Goal: Task Accomplishment & Management: Manage account settings

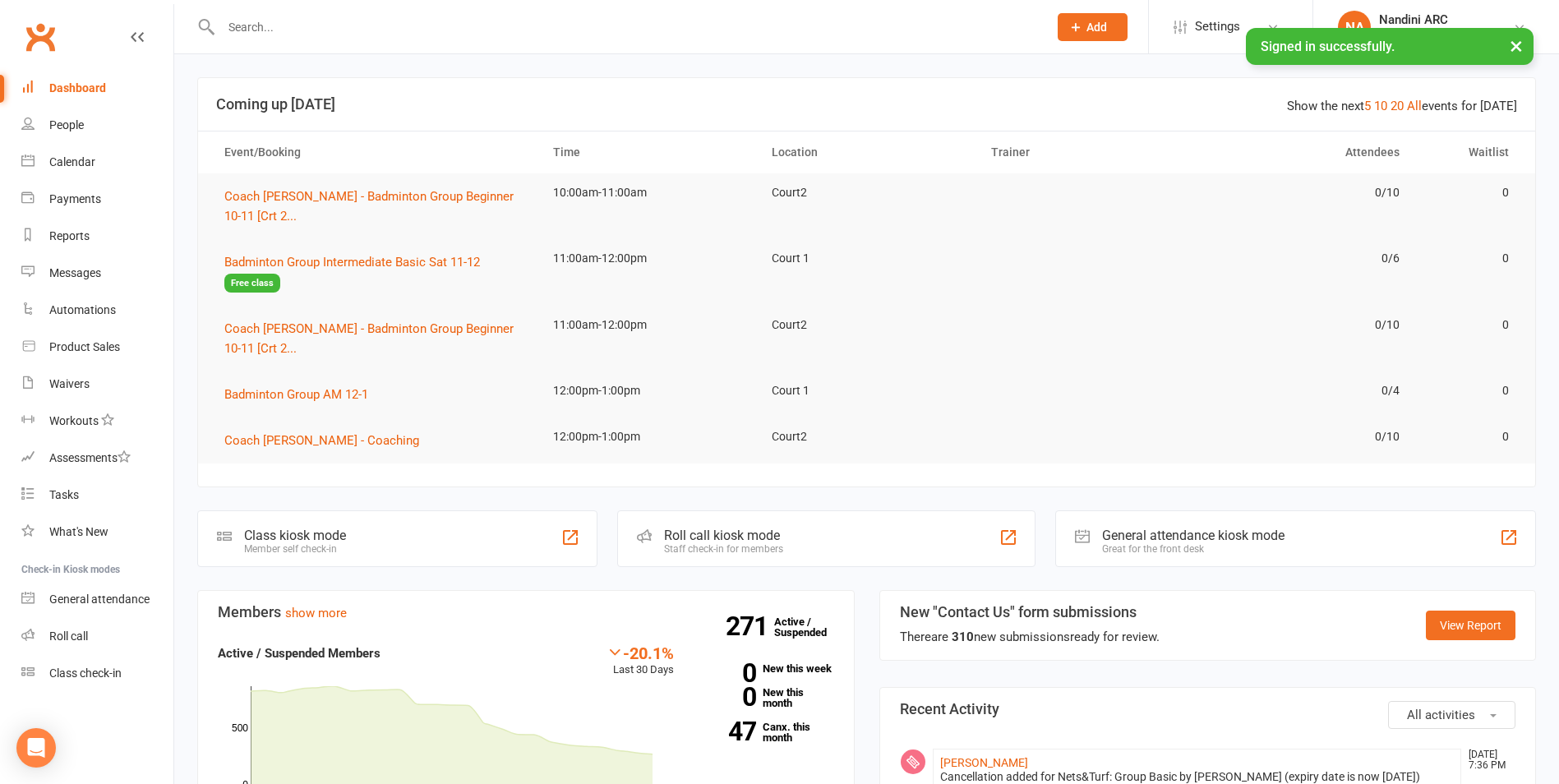
click at [241, 31] on input "text" at bounding box center [626, 27] width 821 height 23
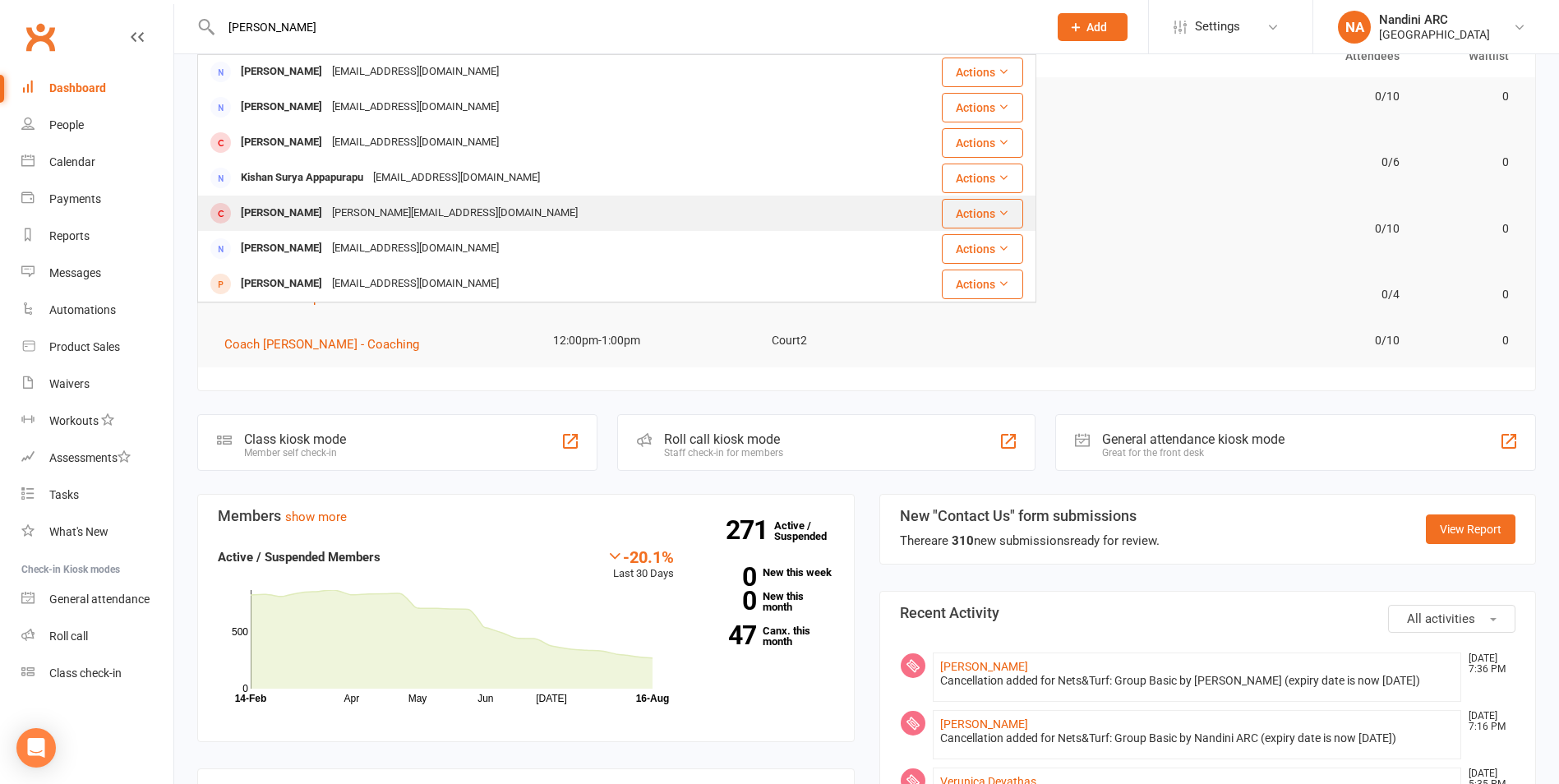
scroll to position [246, 0]
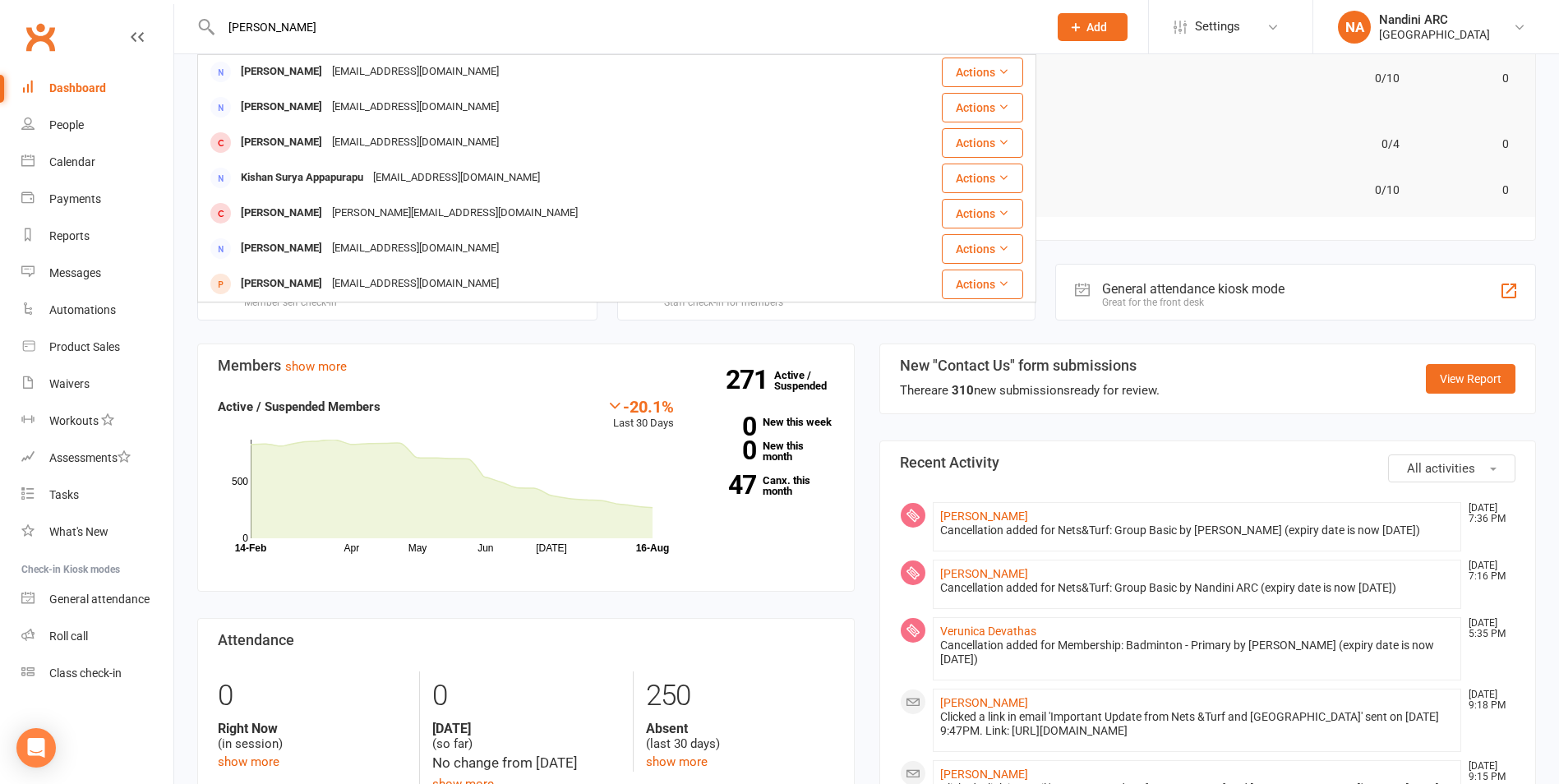
drag, startPoint x: 318, startPoint y: 28, endPoint x: 219, endPoint y: 41, distance: 99.8
click at [219, 41] on div "[PERSON_NAME] [PERSON_NAME] [PERSON_NAME][EMAIL_ADDRESS][DOMAIN_NAME] Actions […" at bounding box center [616, 27] width 839 height 53
click at [270, 29] on input "[PERSON_NAME]" at bounding box center [626, 27] width 821 height 23
type input "i"
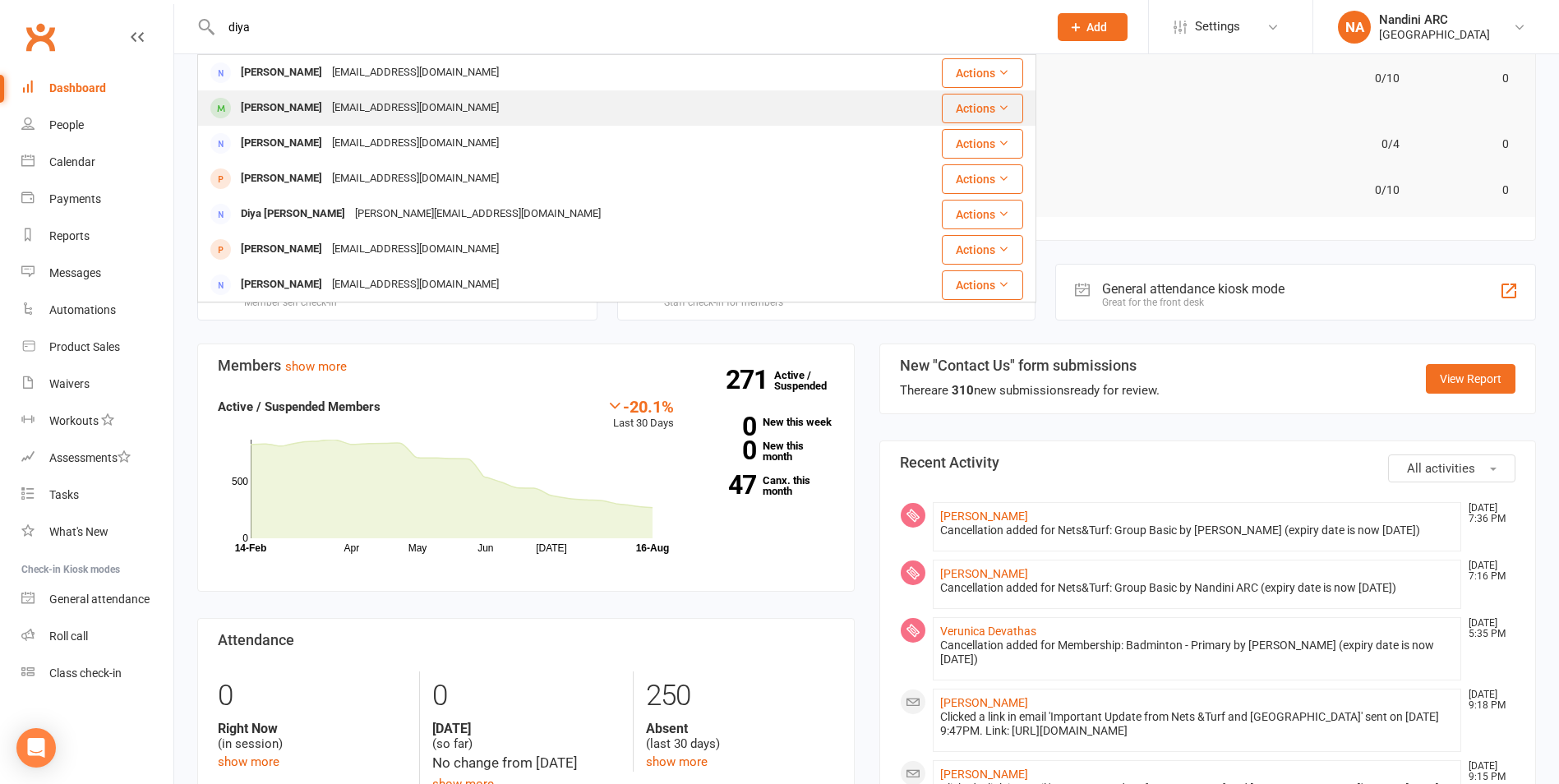
type input "diya"
click at [304, 99] on div "[PERSON_NAME]" at bounding box center [281, 108] width 91 height 24
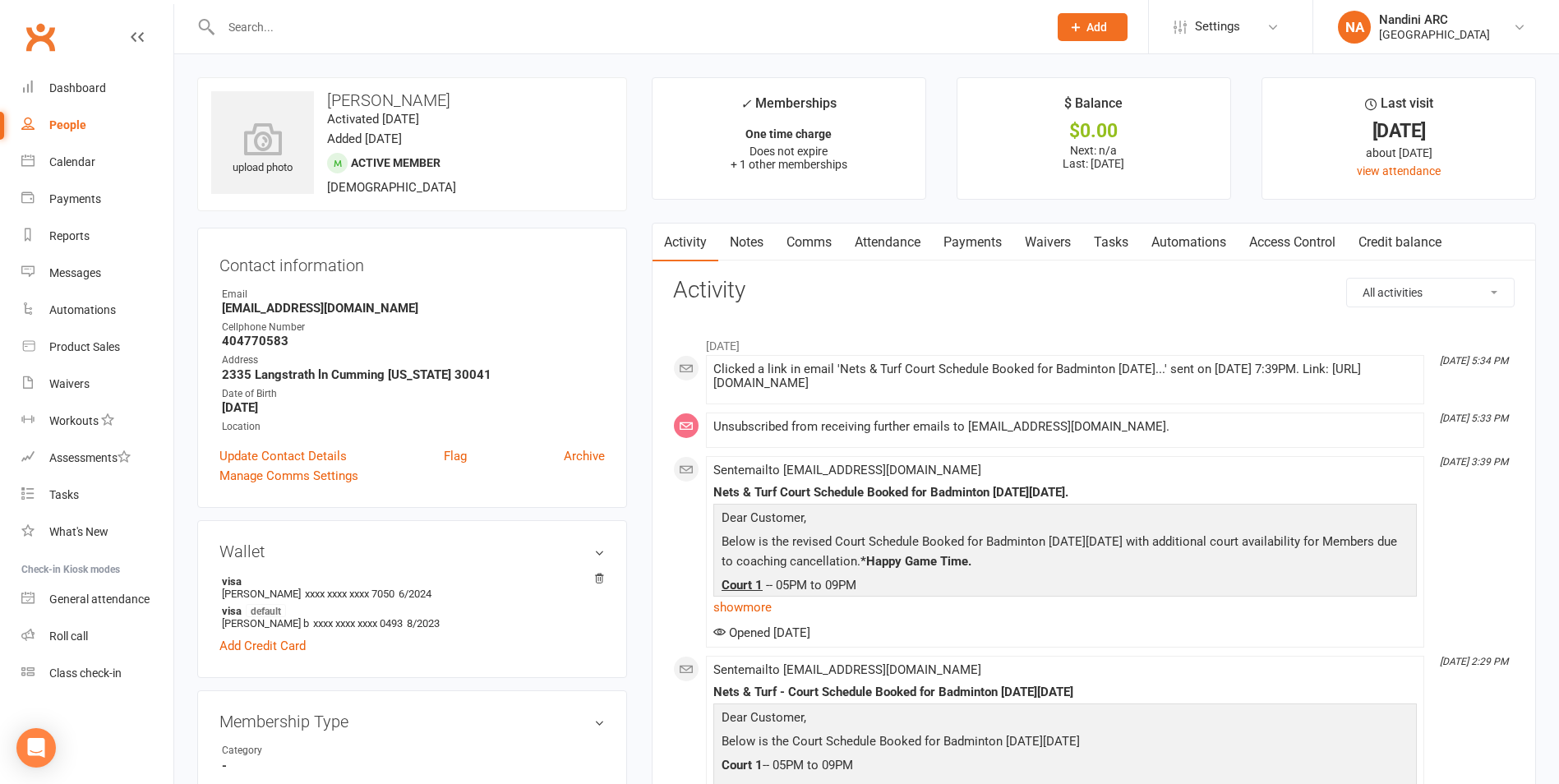
click at [984, 245] on link "Payments" at bounding box center [972, 242] width 81 height 38
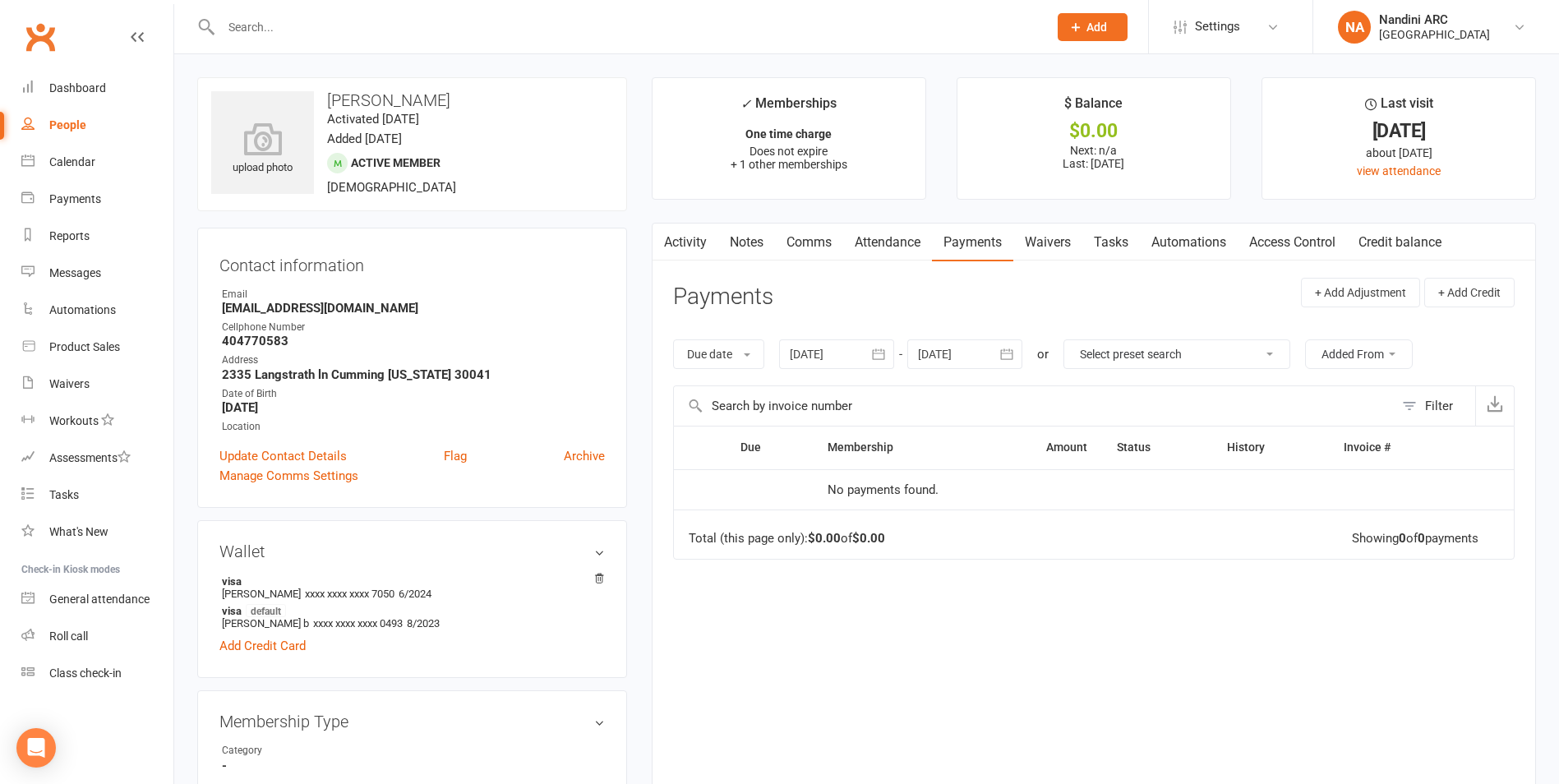
click at [878, 358] on icon "button" at bounding box center [879, 354] width 17 height 17
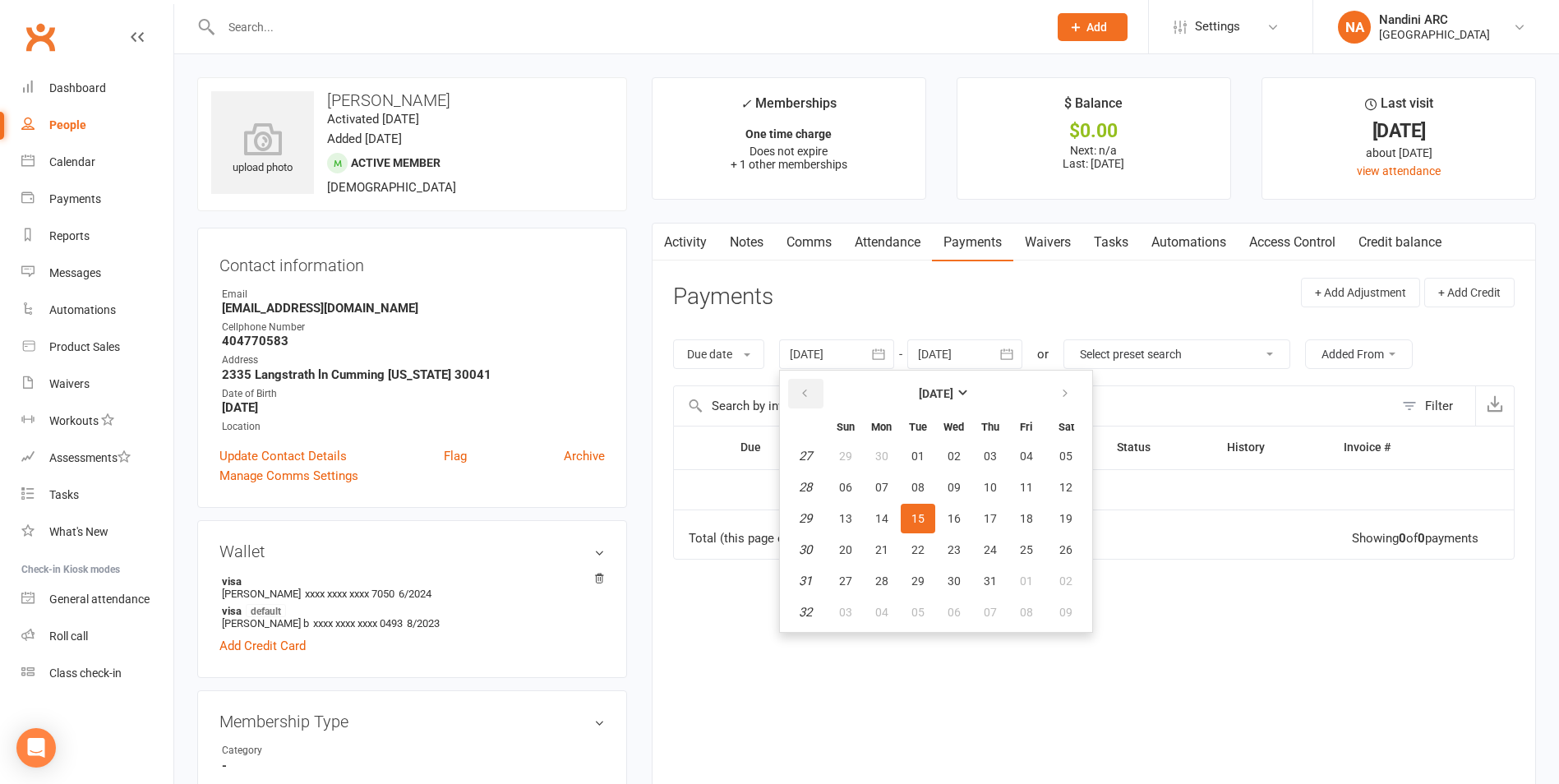
click at [797, 388] on button "button" at bounding box center [806, 394] width 36 height 30
click at [855, 427] on small "Sun" at bounding box center [845, 426] width 18 height 12
click at [868, 452] on button "28" at bounding box center [882, 456] width 35 height 30
type input "[DATE]"
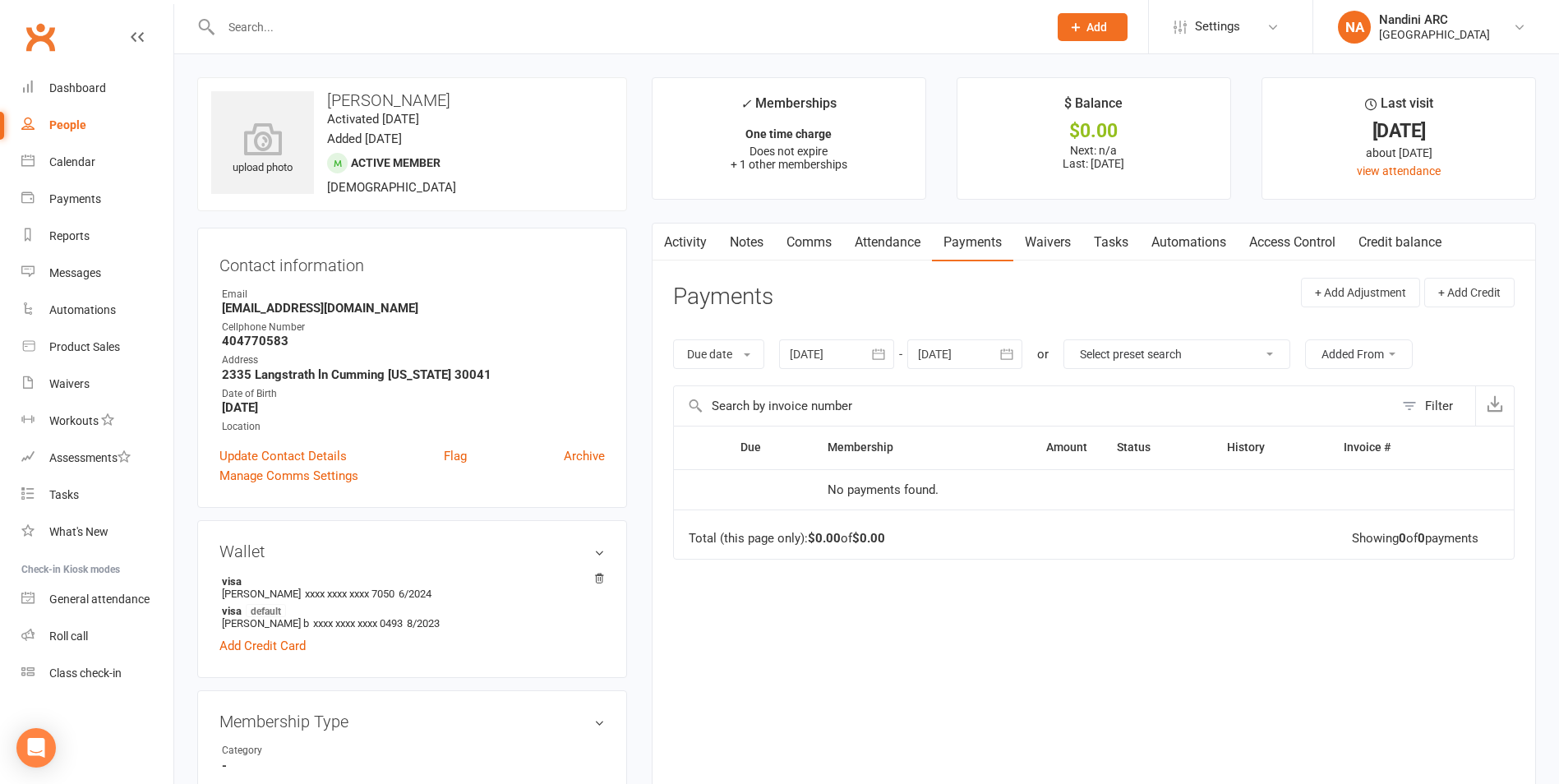
click at [685, 250] on link "Activity" at bounding box center [685, 242] width 66 height 38
